Goal: Navigation & Orientation: Find specific page/section

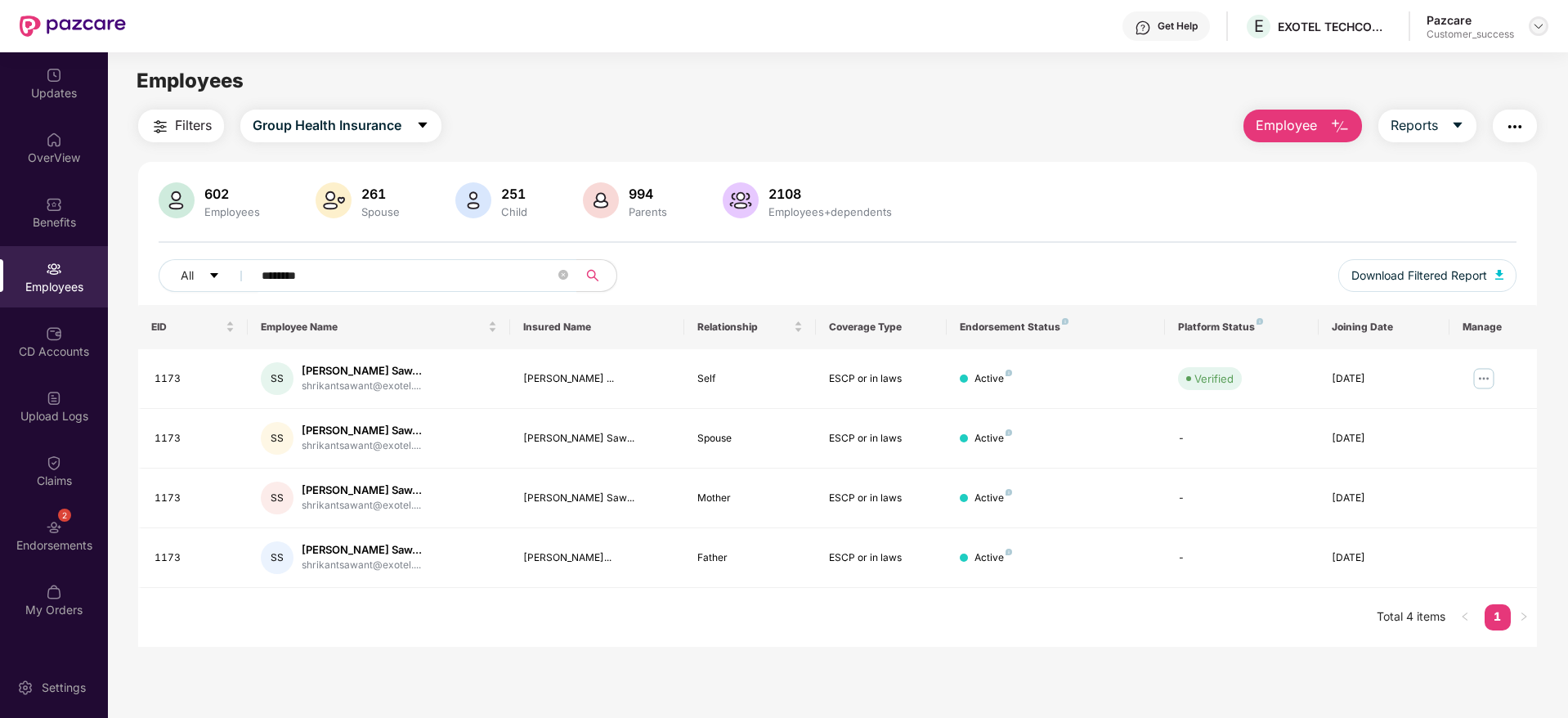
click at [1539, 24] on img at bounding box center [1539, 26] width 13 height 13
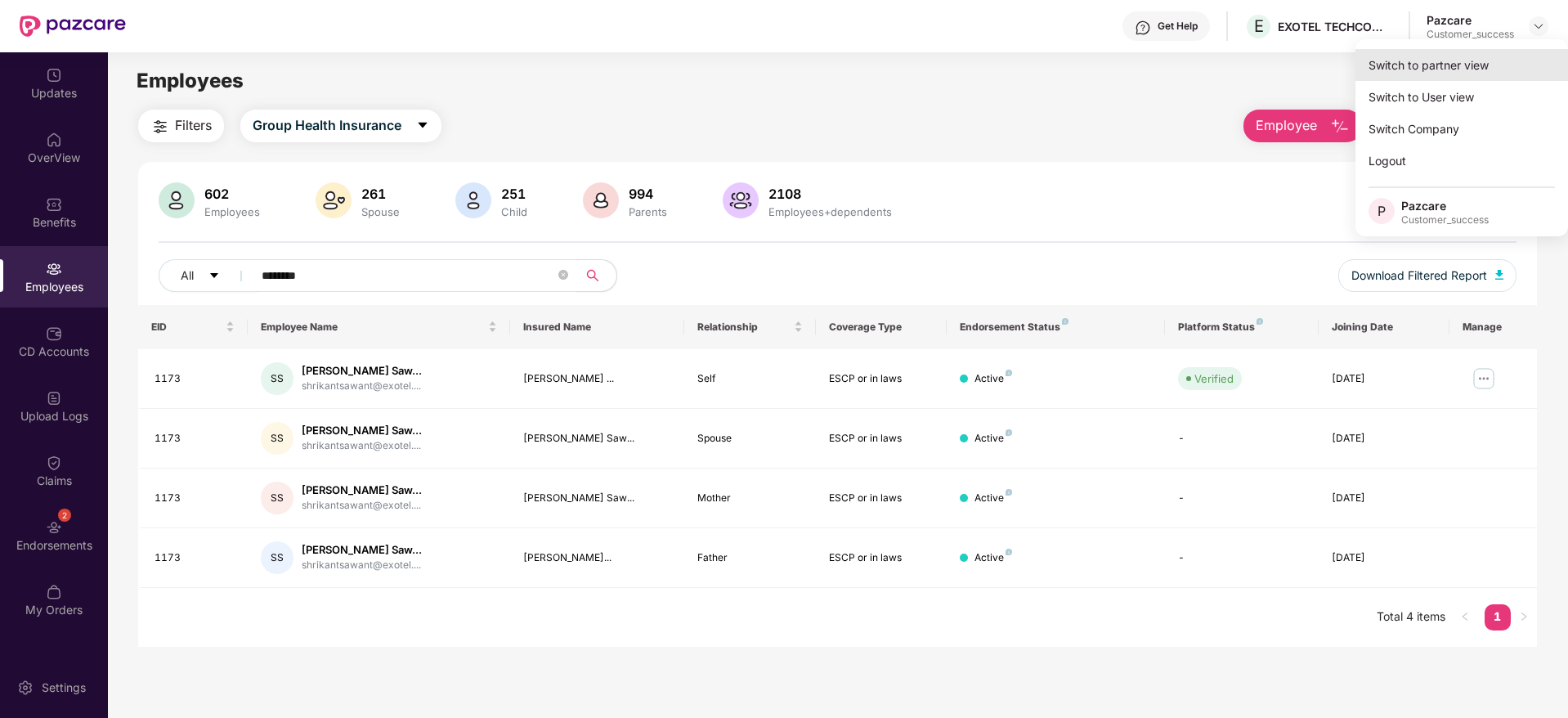
click at [1451, 62] on div "Switch to partner view" at bounding box center [1461, 65] width 212 height 32
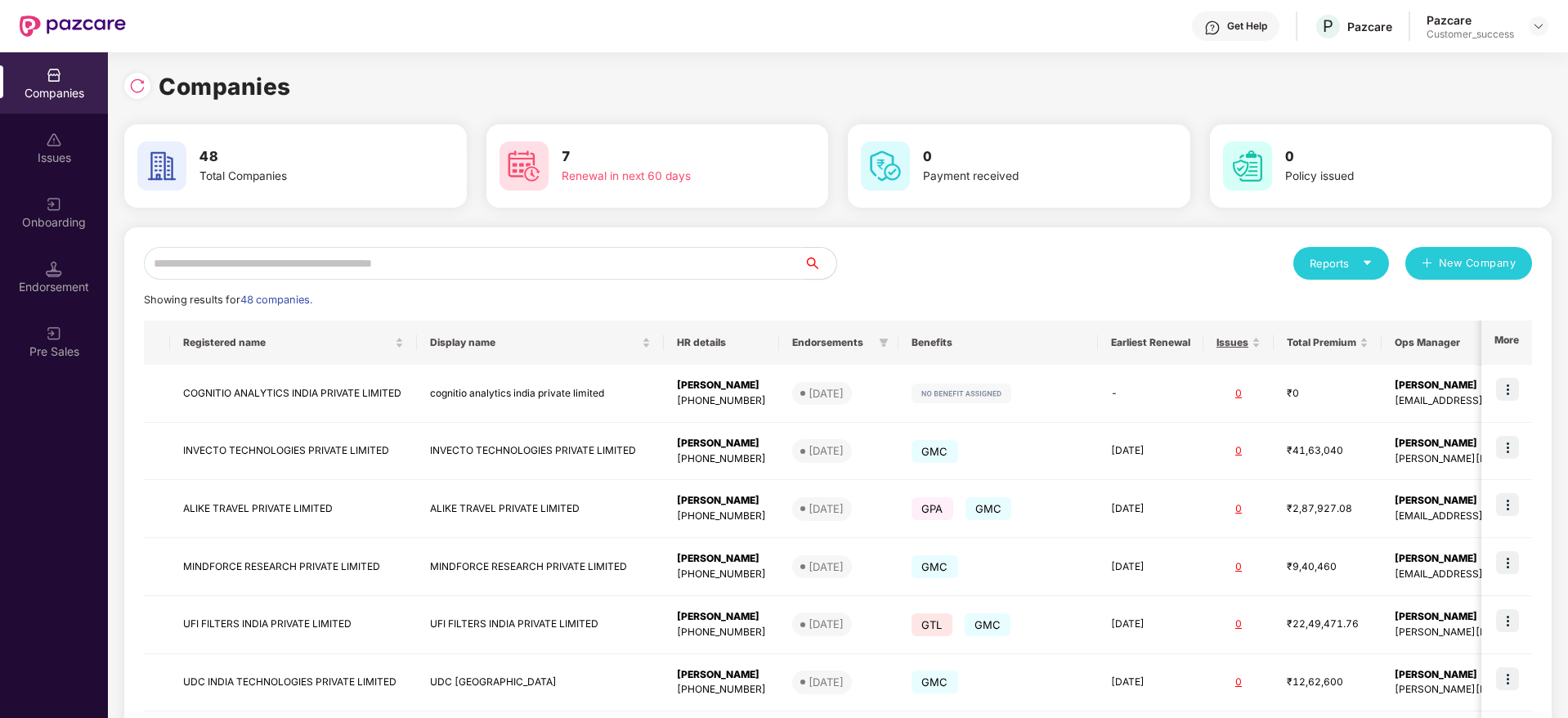
click at [506, 267] on input "text" at bounding box center [474, 263] width 660 height 32
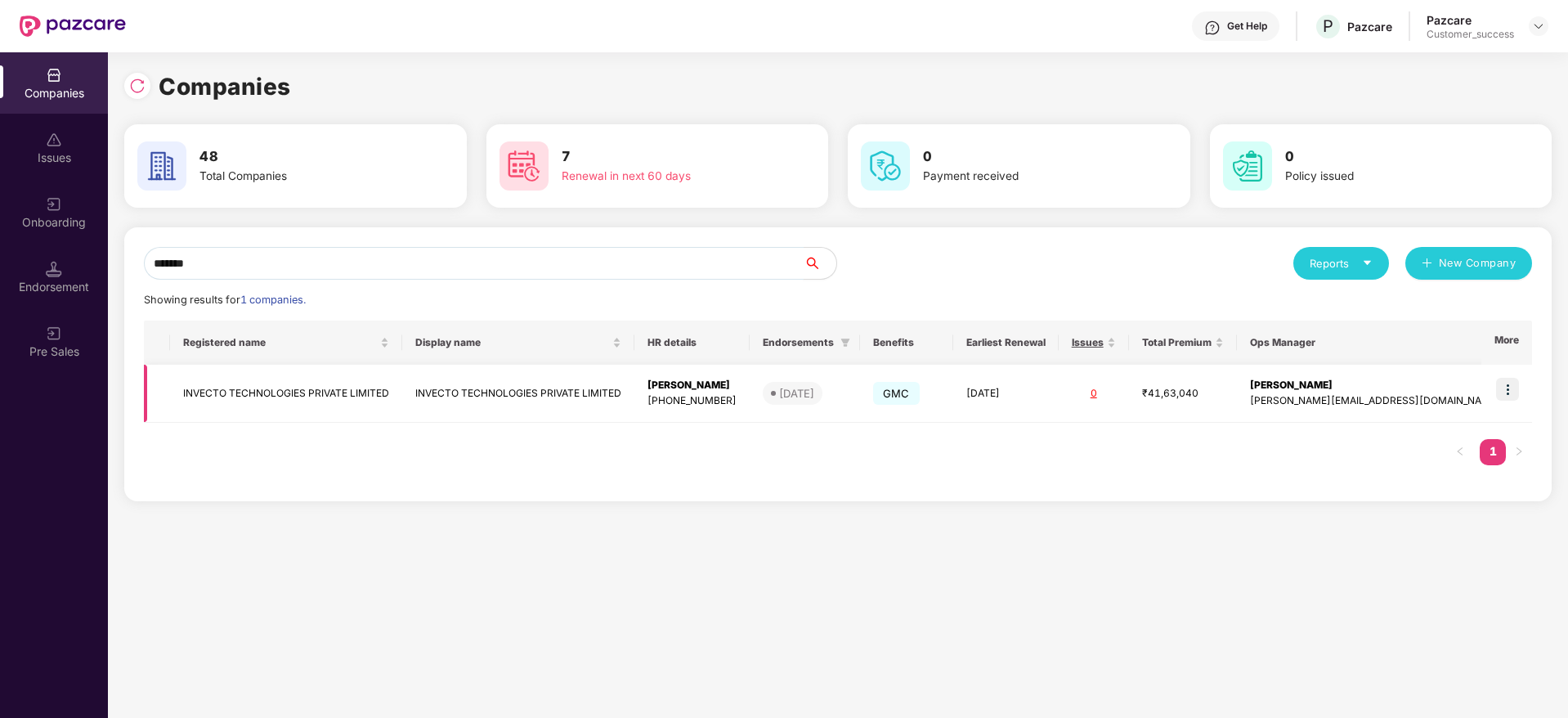
type input "*******"
click at [1510, 386] on img at bounding box center [1508, 389] width 23 height 23
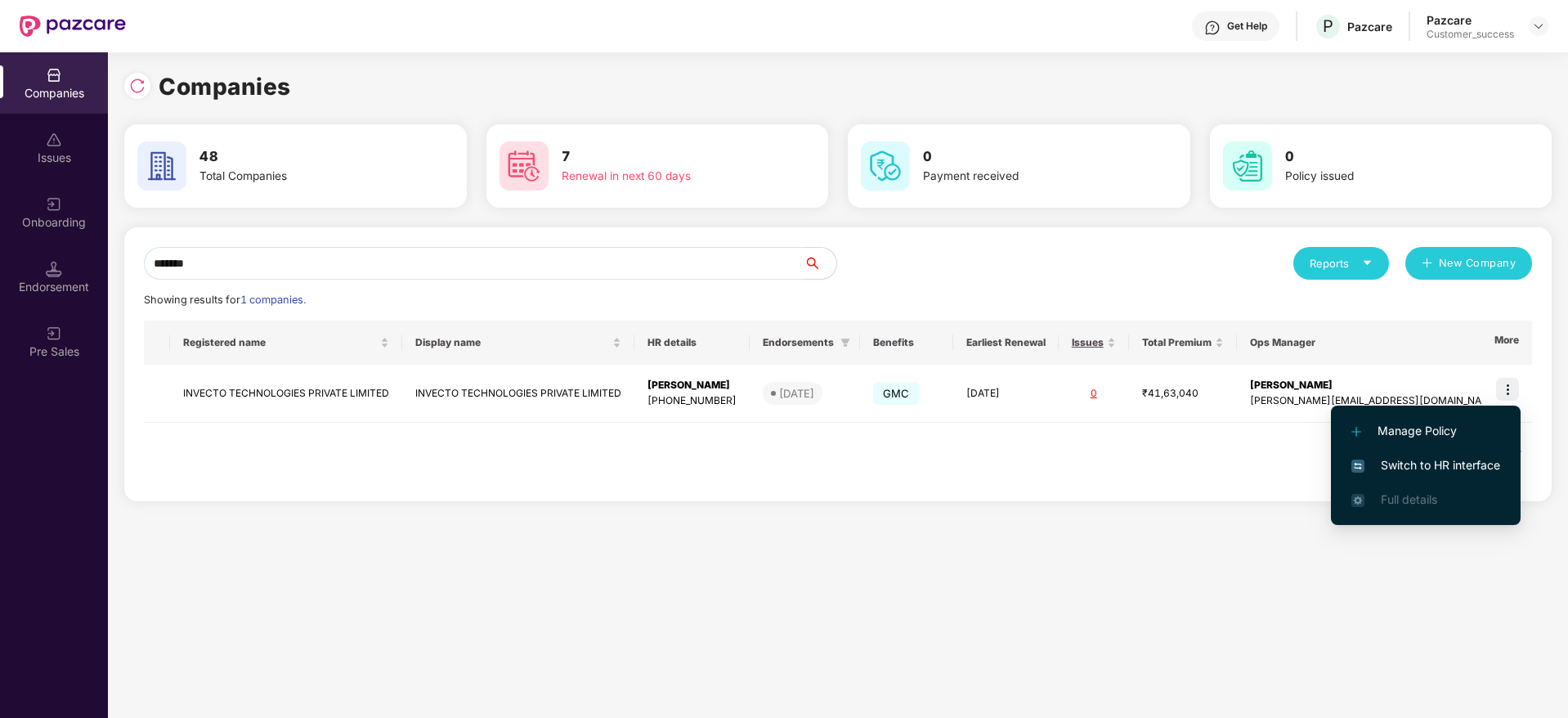
click at [1409, 460] on span "Switch to HR interface" at bounding box center [1426, 465] width 149 height 18
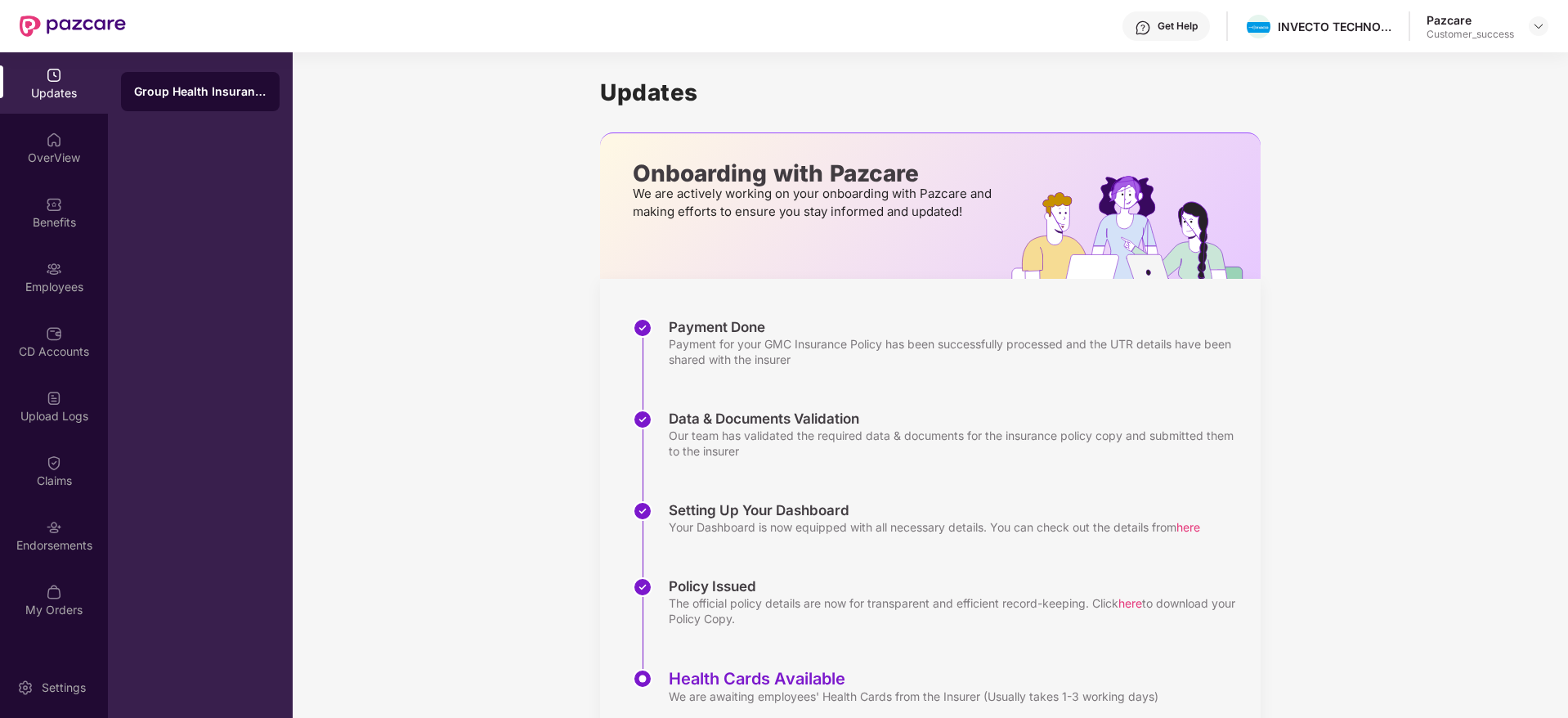
click at [68, 279] on div "Employees" at bounding box center [54, 288] width 108 height 17
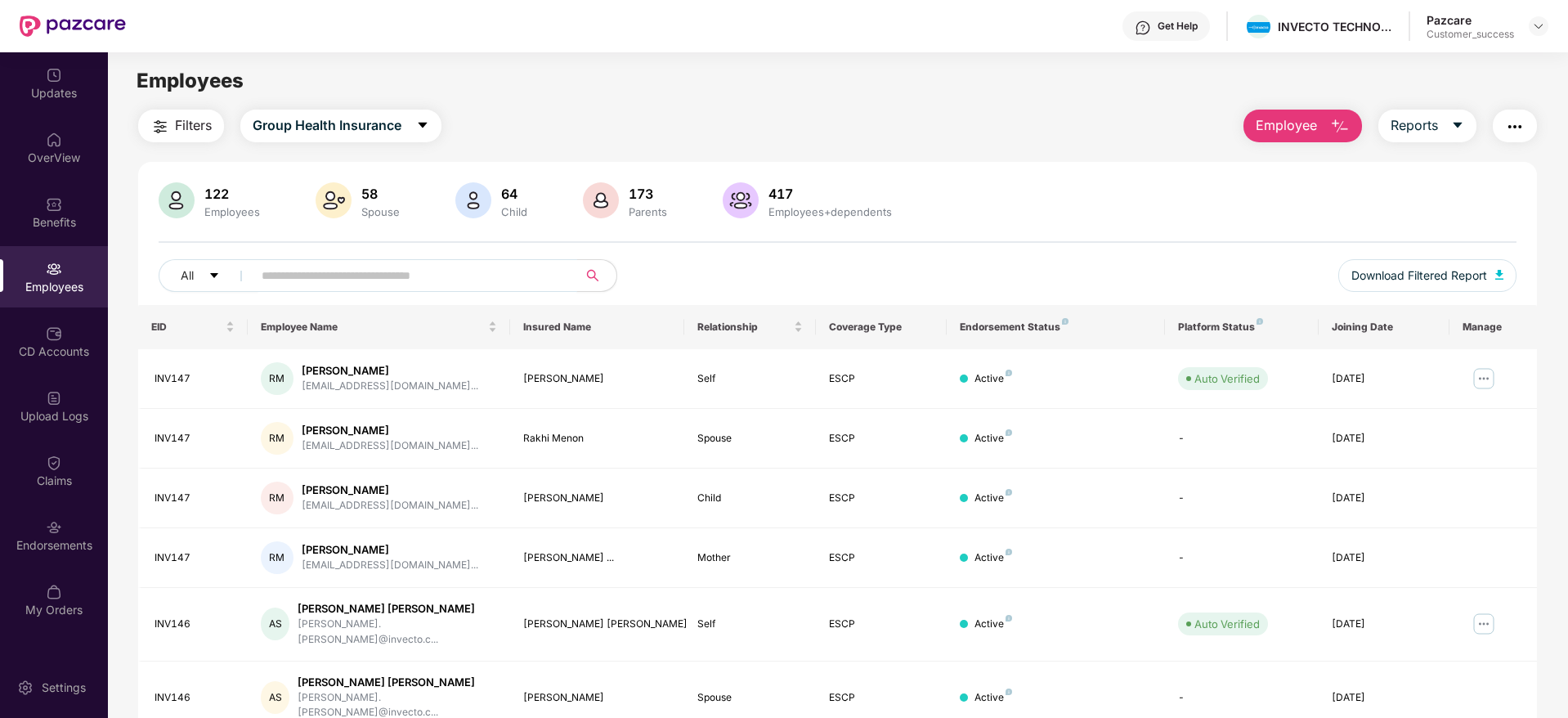
click at [386, 266] on input "text" at bounding box center [408, 276] width 294 height 24
click at [57, 547] on div "Endorsements" at bounding box center [54, 545] width 108 height 17
